Goal: Transaction & Acquisition: Purchase product/service

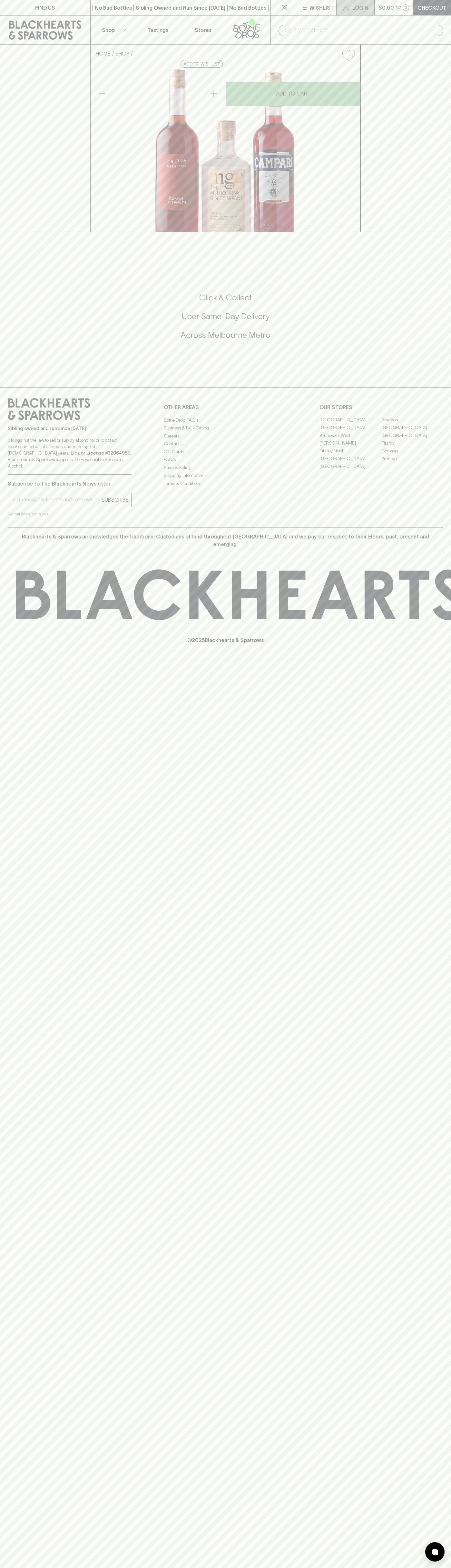
click at [367, 0] on link "Login" at bounding box center [355, 8] width 38 height 15
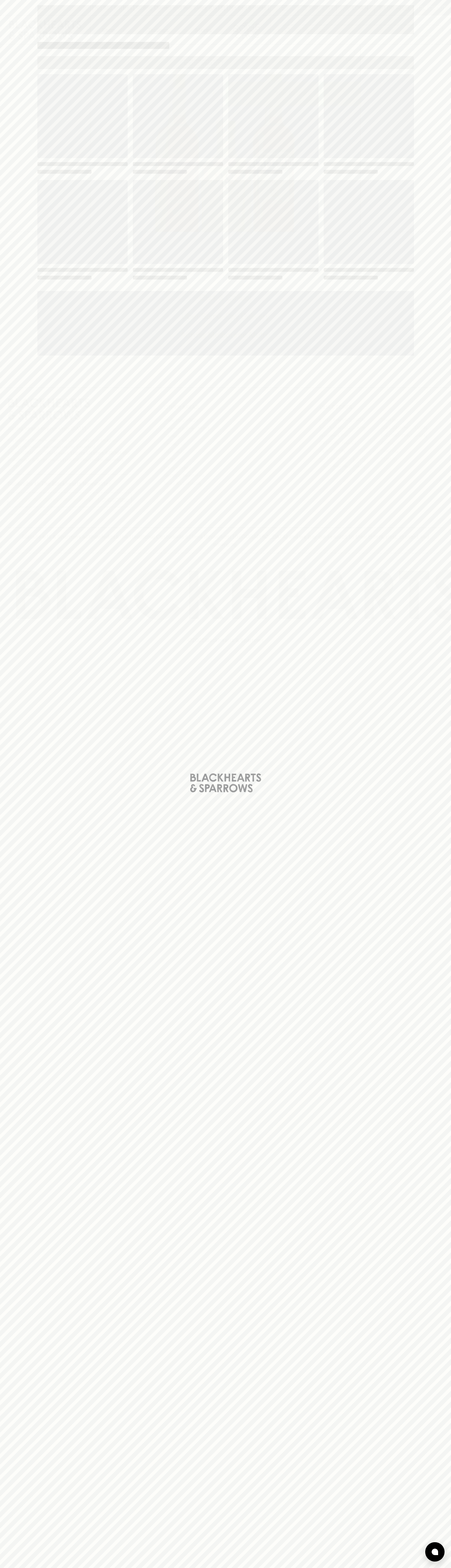
click at [427, 548] on div "Loading" at bounding box center [226, 784] width 451 height 1568
click at [8, 1567] on html "FIND US | No Bad Bottles | Sibling Owned and Run Since 2006 | No Bad Bottles | …" at bounding box center [226, 784] width 451 height 1568
click at [11, 1511] on div "Loading" at bounding box center [226, 784] width 451 height 1568
